Goal: Task Accomplishment & Management: Manage account settings

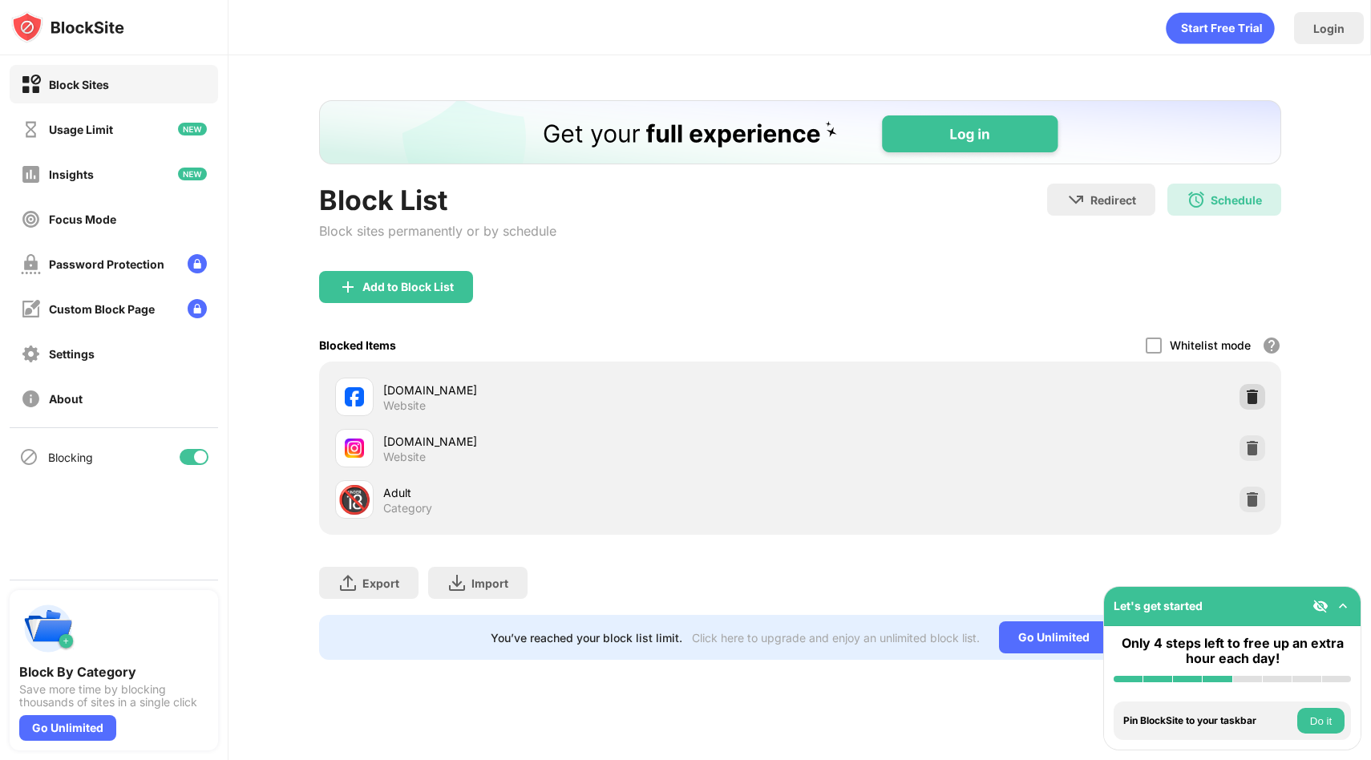
drag, startPoint x: 1261, startPoint y: 367, endPoint x: 1268, endPoint y: 431, distance: 65.4
click at [1267, 427] on div "[DOMAIN_NAME] Website [DOMAIN_NAME] Website 🔞 Adult Category" at bounding box center [800, 448] width 962 height 173
click at [1242, 456] on div at bounding box center [1253, 448] width 26 height 26
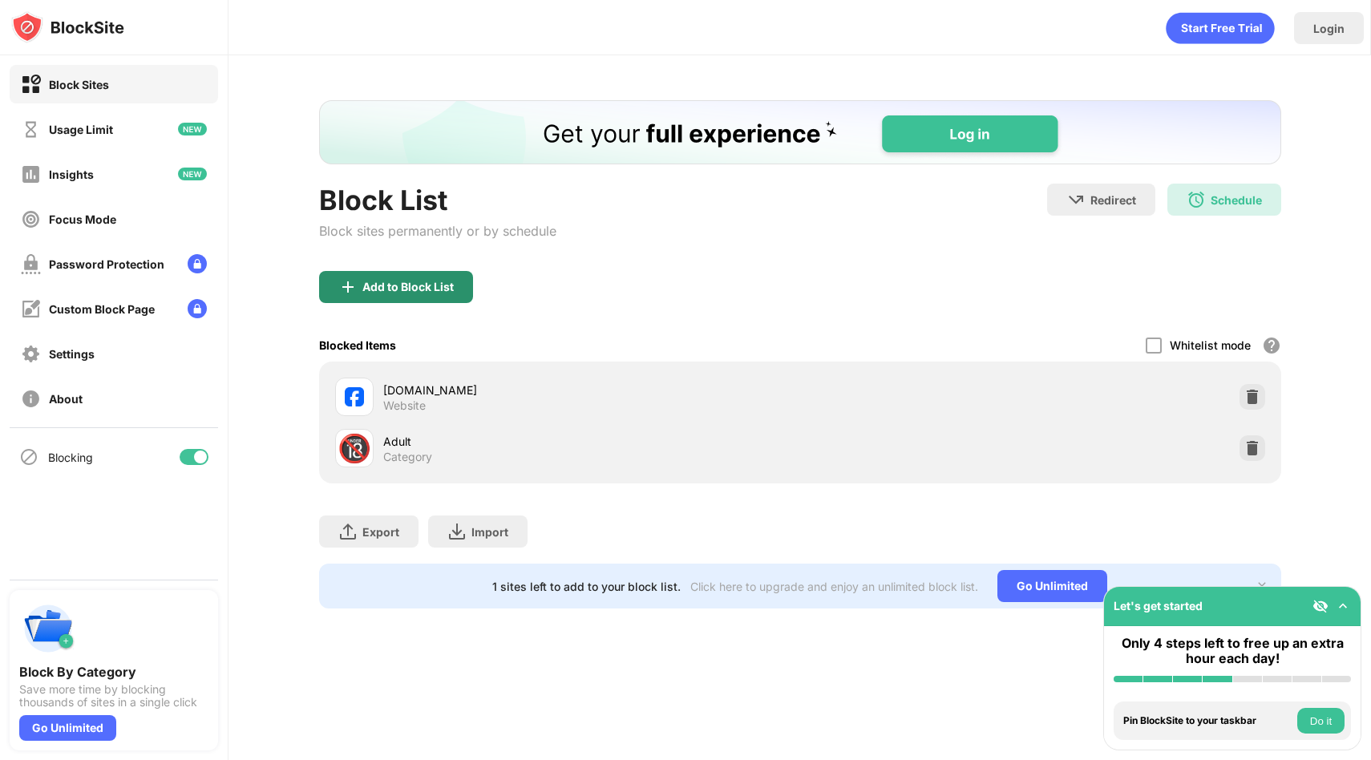
click at [436, 294] on div "Add to Block List" at bounding box center [396, 287] width 154 height 32
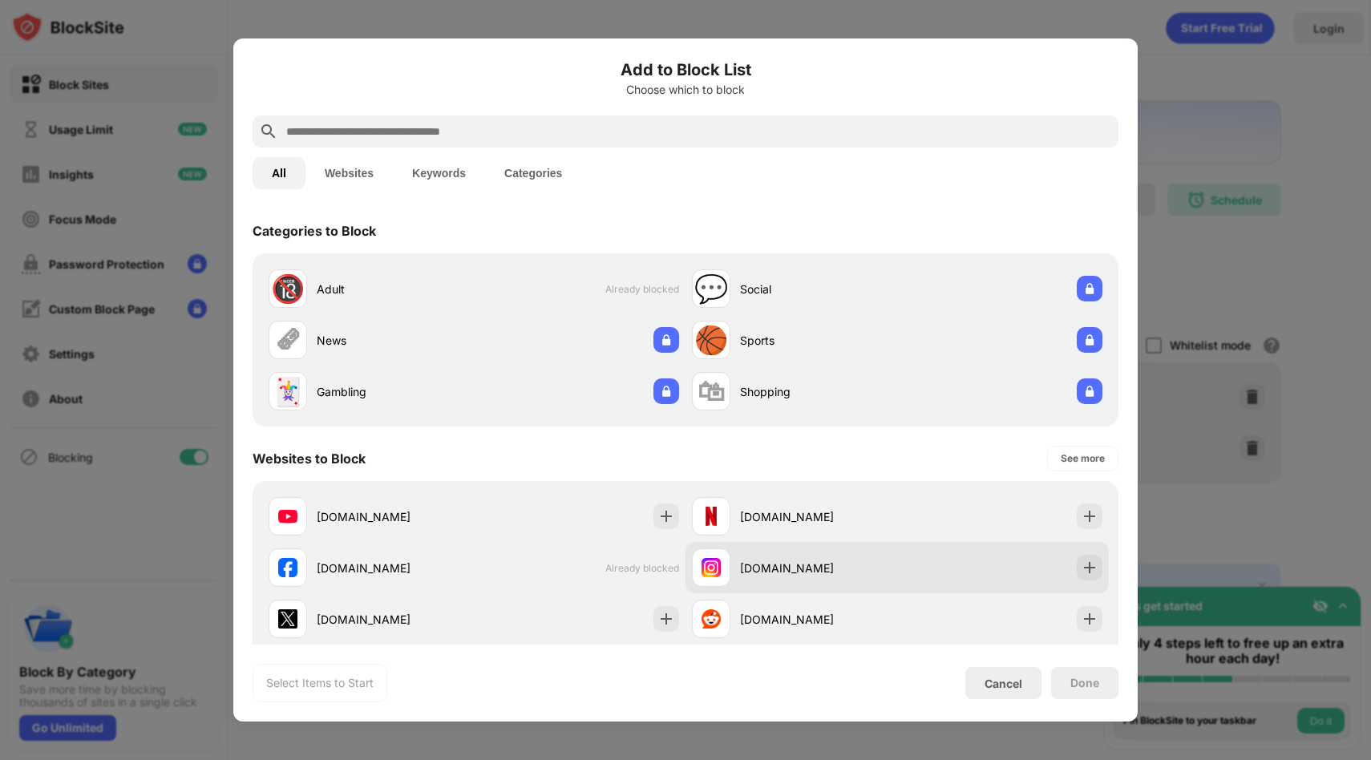
click at [941, 584] on div "[DOMAIN_NAME]" at bounding box center [897, 567] width 423 height 51
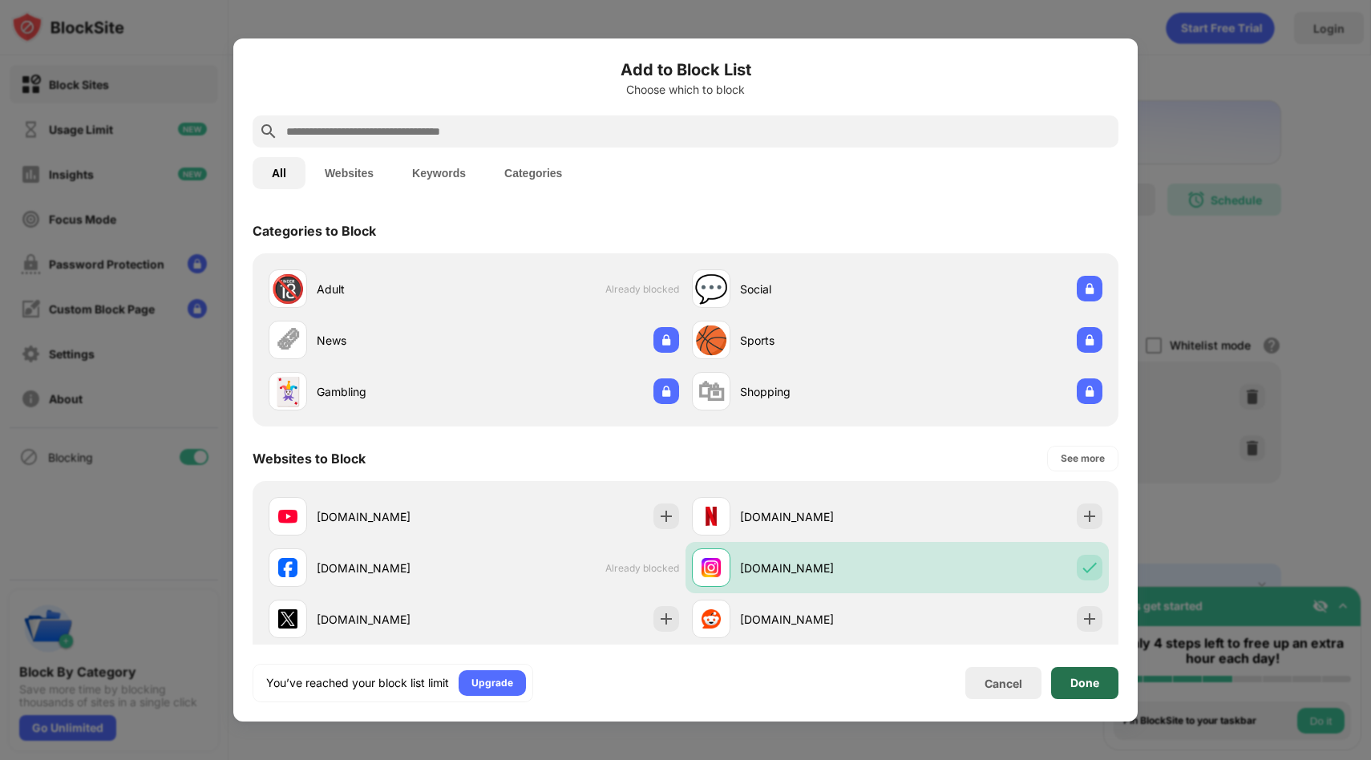
click at [1076, 669] on div "Done" at bounding box center [1084, 683] width 67 height 32
